Goal: Information Seeking & Learning: Learn about a topic

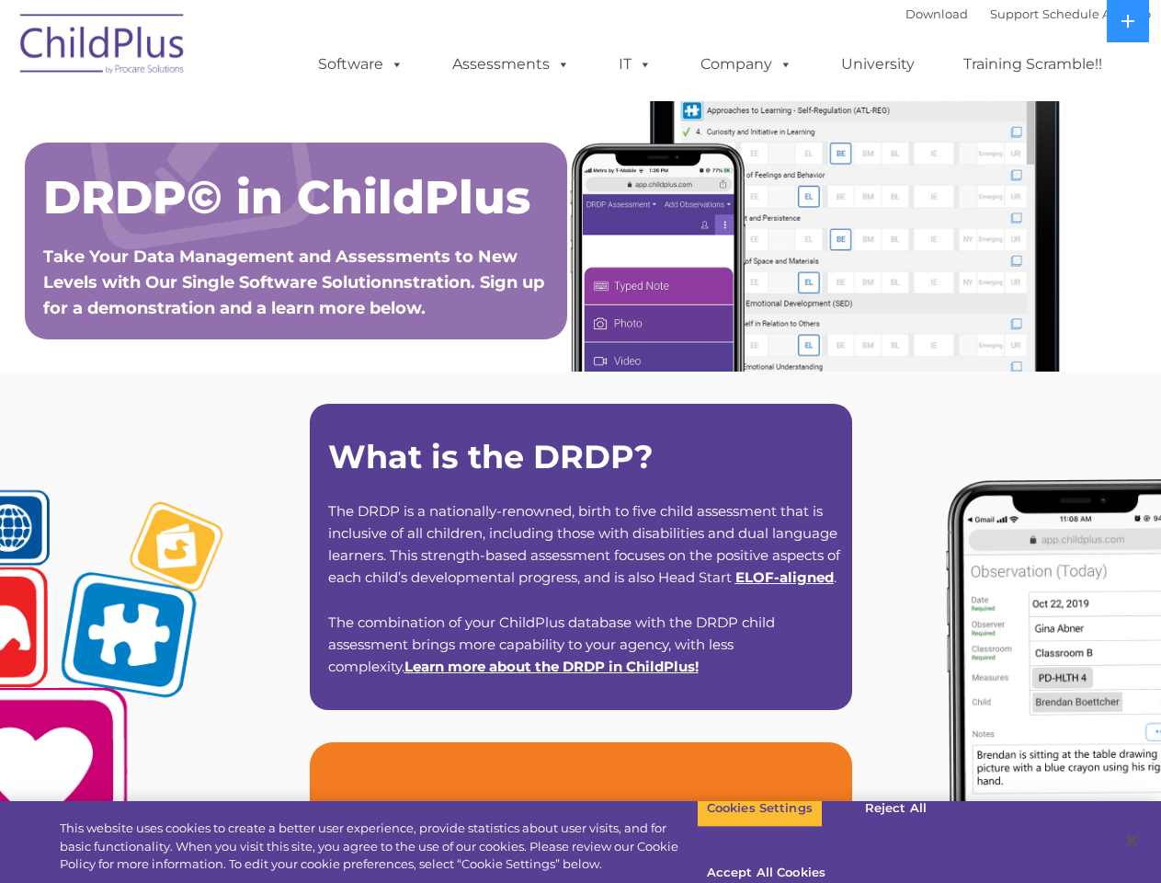
click at [580, 441] on strong "What is the DRDP?" at bounding box center [491, 457] width 326 height 40
click at [394, 63] on span at bounding box center [393, 63] width 20 height 17
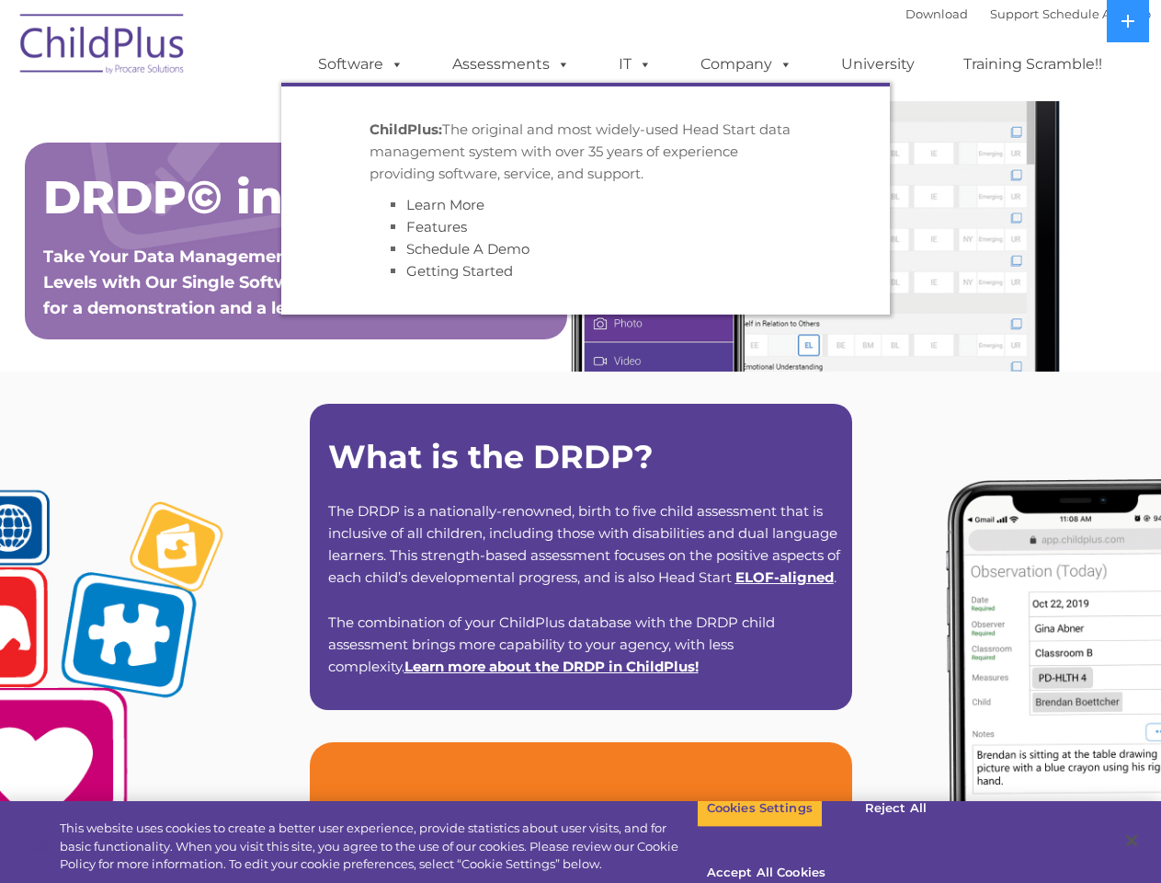
click at [560, 63] on span at bounding box center [560, 63] width 20 height 17
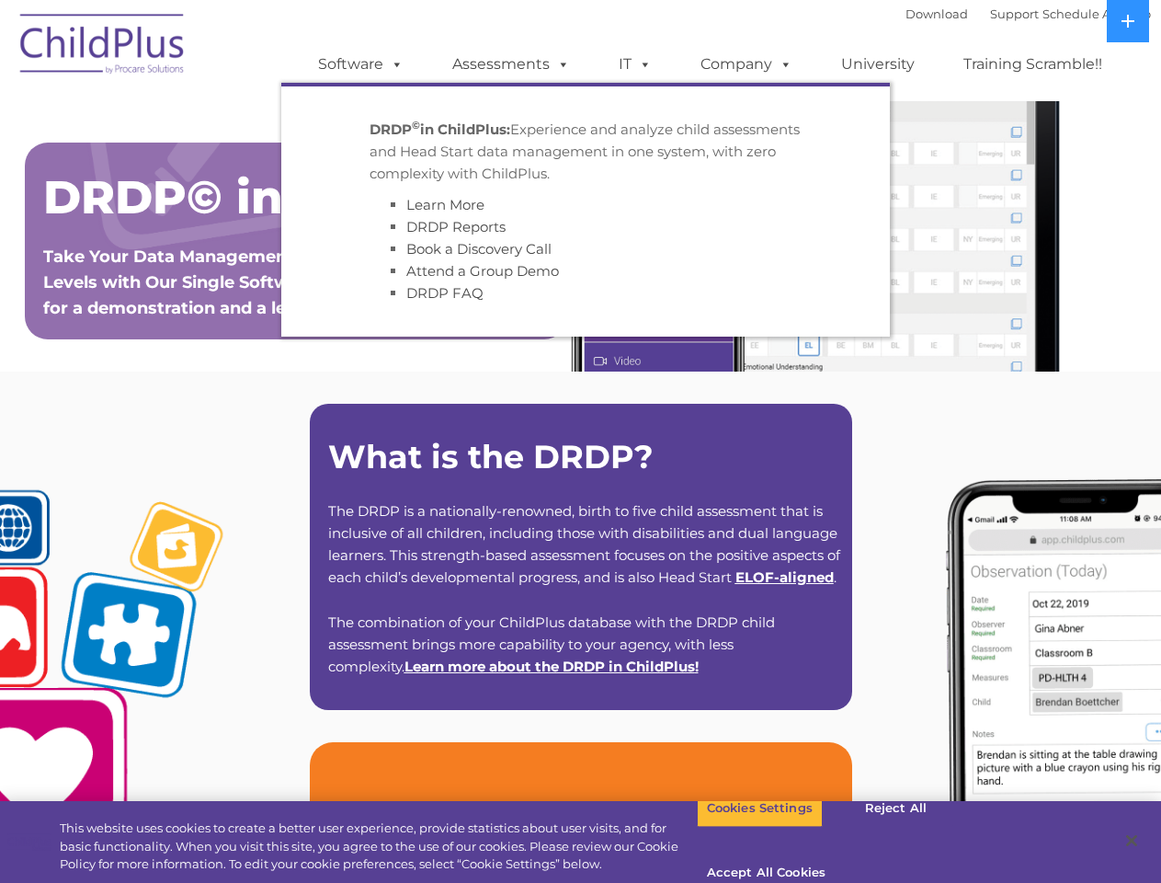
click at [635, 64] on span at bounding box center [642, 63] width 20 height 17
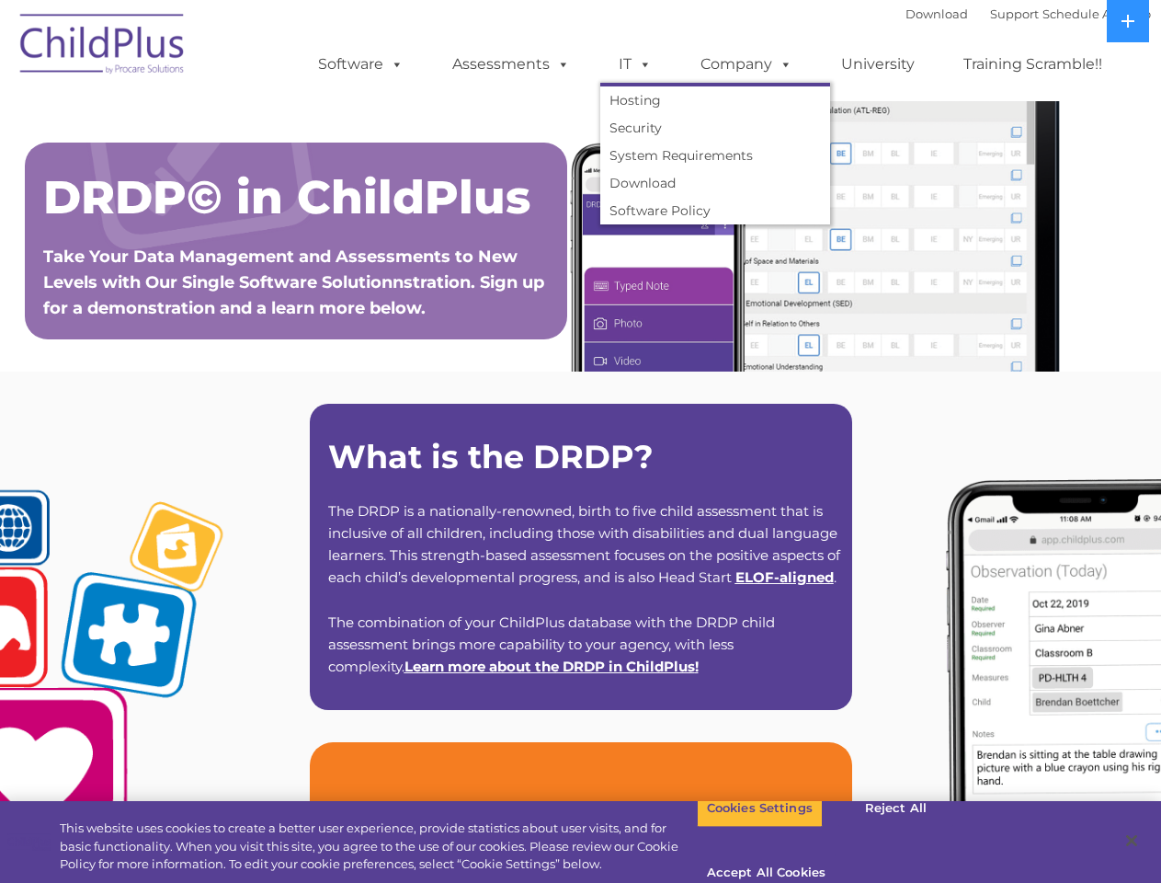
click at [642, 63] on span at bounding box center [642, 63] width 20 height 17
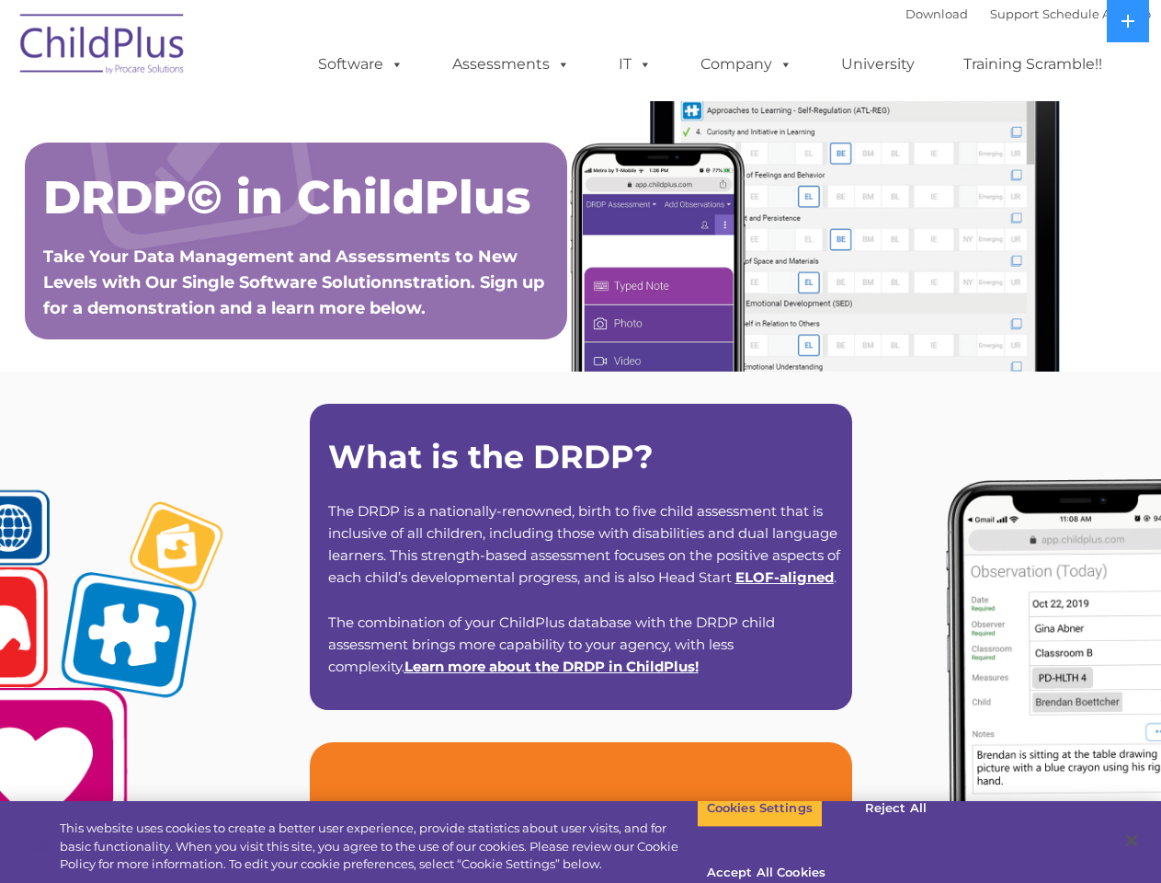
click at [746, 64] on link "Company" at bounding box center [746, 64] width 129 height 37
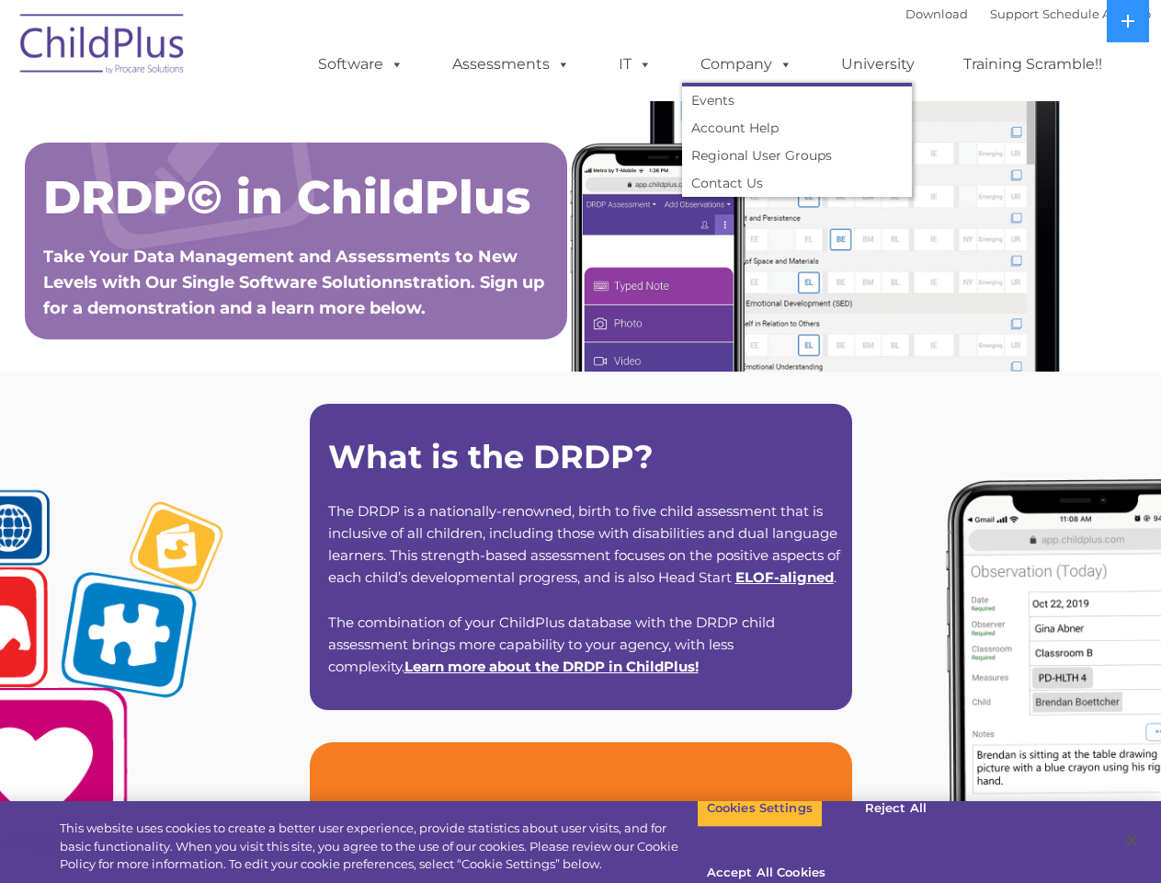
click at [782, 63] on span at bounding box center [782, 63] width 20 height 17
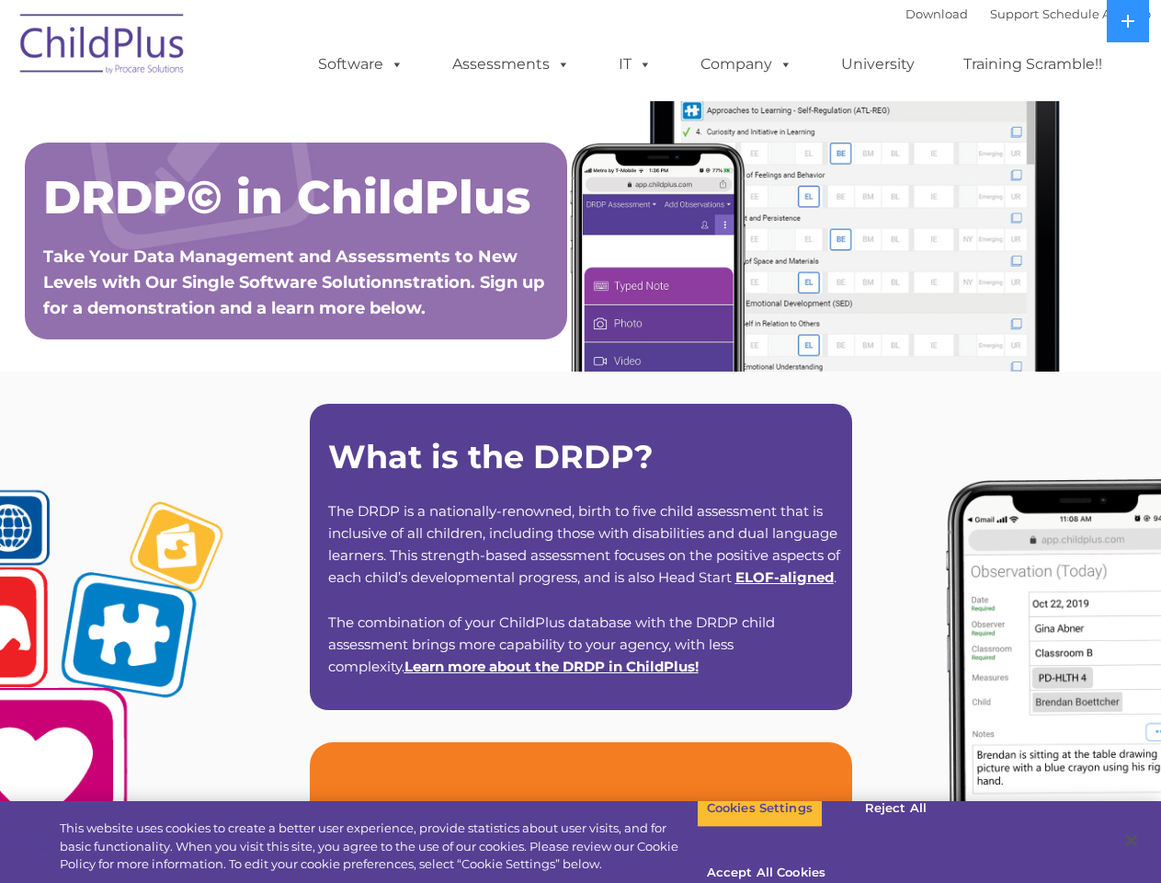
click at [1128, 21] on icon at bounding box center [1128, 21] width 13 height 13
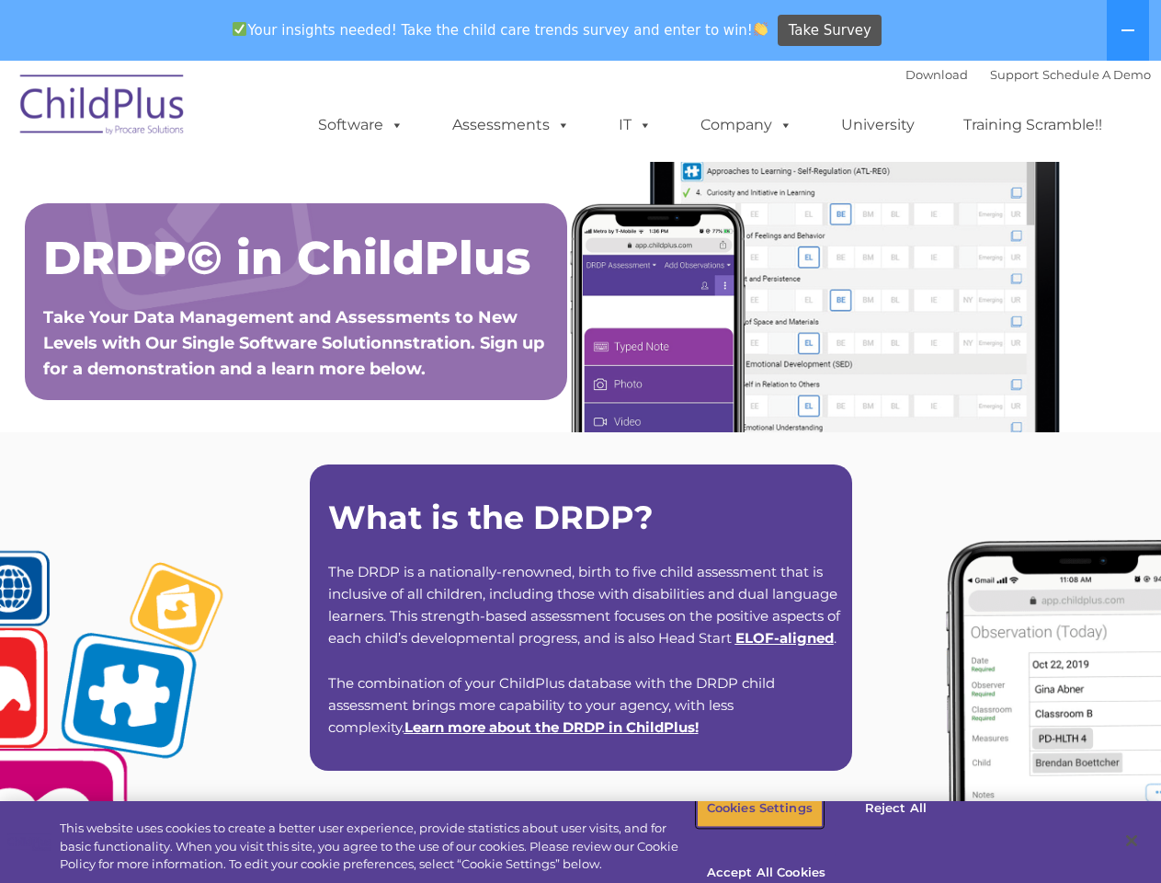
click at [746, 828] on button "Cookies Settings" at bounding box center [760, 808] width 126 height 39
